Goal: Book appointment/travel/reservation

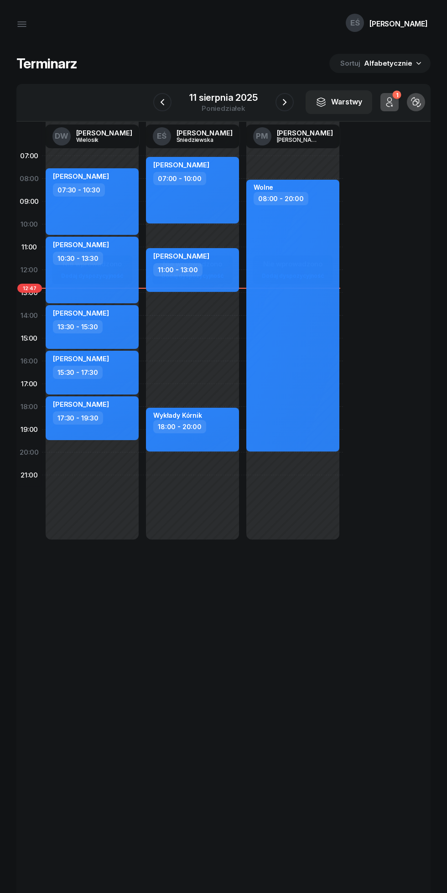
click at [285, 102] on icon "button" at bounding box center [284, 102] width 11 height 11
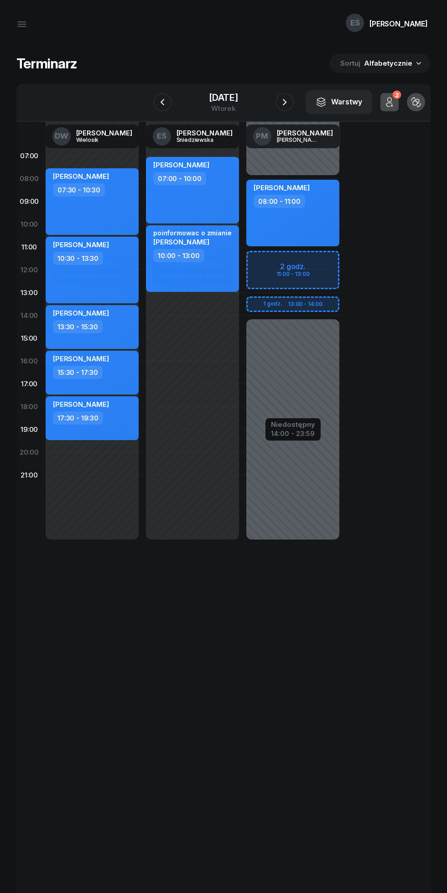
click at [279, 101] on icon "button" at bounding box center [284, 102] width 11 height 11
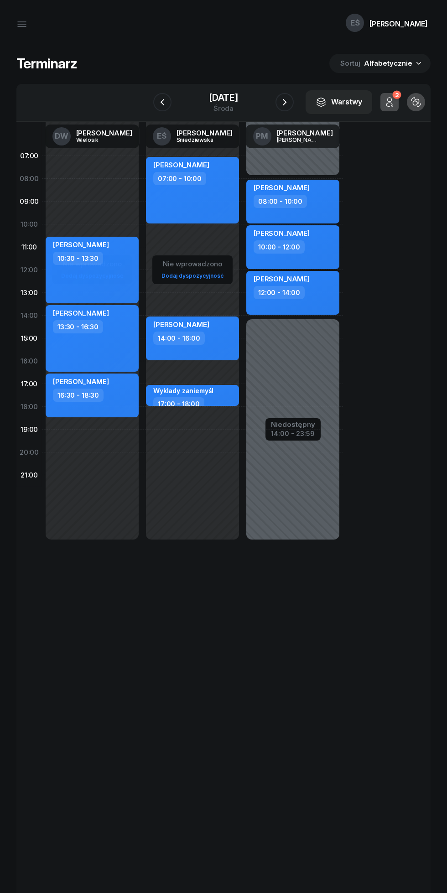
click at [159, 105] on icon "button" at bounding box center [162, 102] width 11 height 11
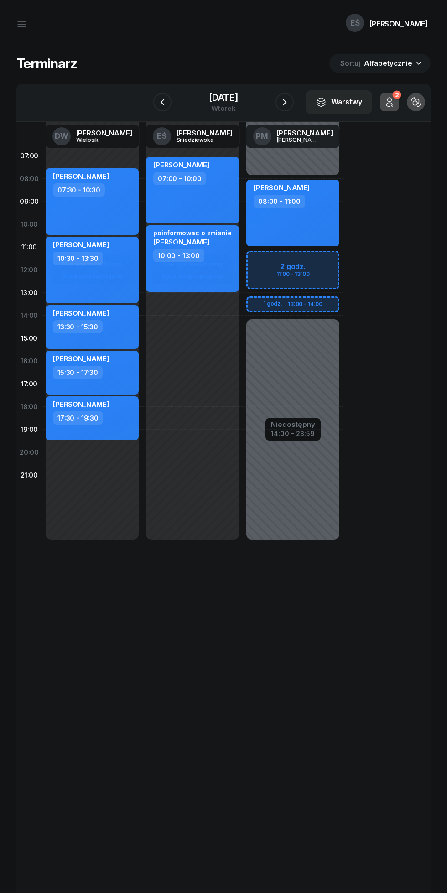
click at [230, 204] on div "[PERSON_NAME] 07:00 - 10:00" at bounding box center [192, 190] width 93 height 67
select select "07"
select select "10"
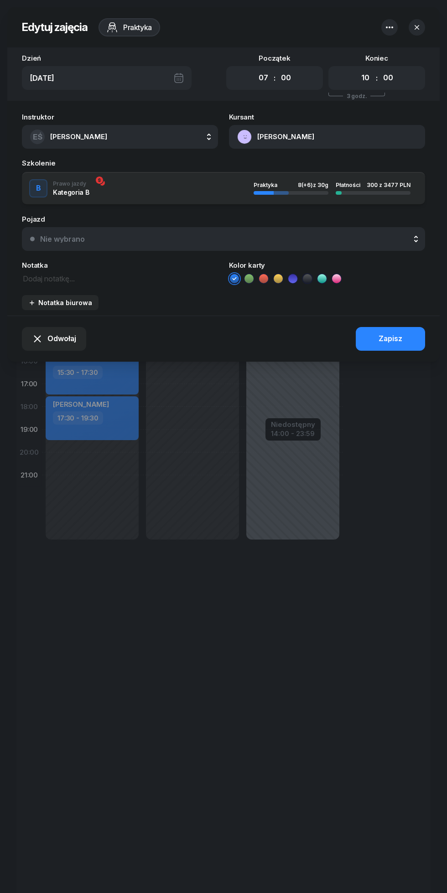
click at [263, 78] on select "00 01 02 03 04 05 06 07 08 09 10 11 12 13 14 15 16 17 18 19 20 21 22 23" at bounding box center [262, 77] width 17 height 19
select select "11"
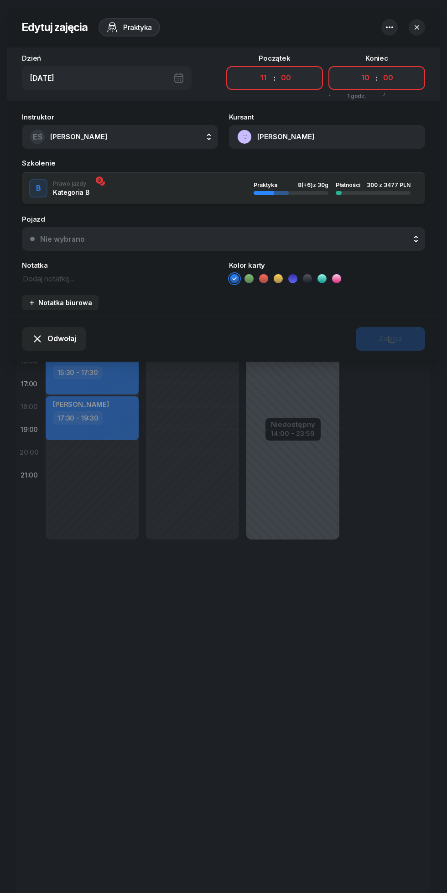
click at [365, 78] on select "00 01 02 03 04 05 06 07 08 09 10 11 12 13 14 15 16 17 18 19 20 21 22 23" at bounding box center [365, 77] width 17 height 19
select select "14"
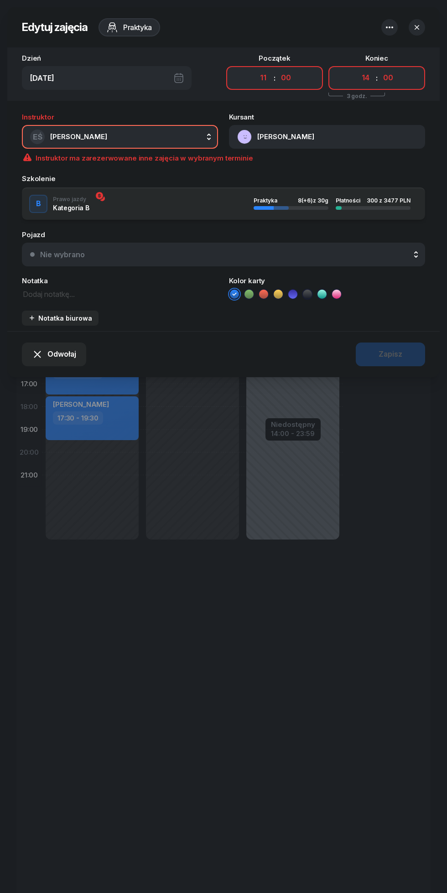
click at [136, 127] on button "EŚ [PERSON_NAME]" at bounding box center [120, 137] width 196 height 24
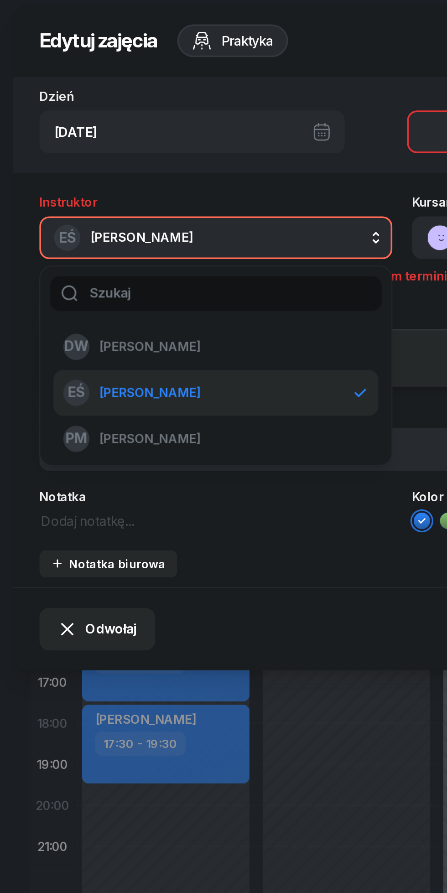
click at [104, 256] on li "PM [PERSON_NAME]" at bounding box center [120, 249] width 181 height 26
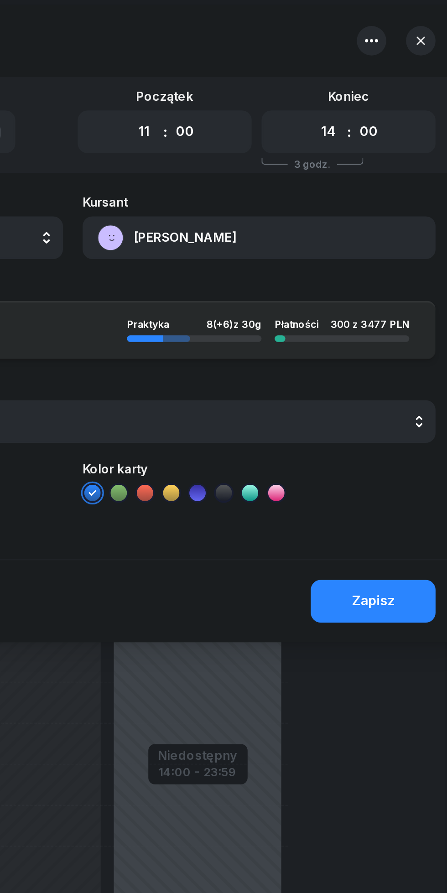
click at [394, 340] on div "Zapisz" at bounding box center [391, 339] width 24 height 12
